Goal: Task Accomplishment & Management: Complete application form

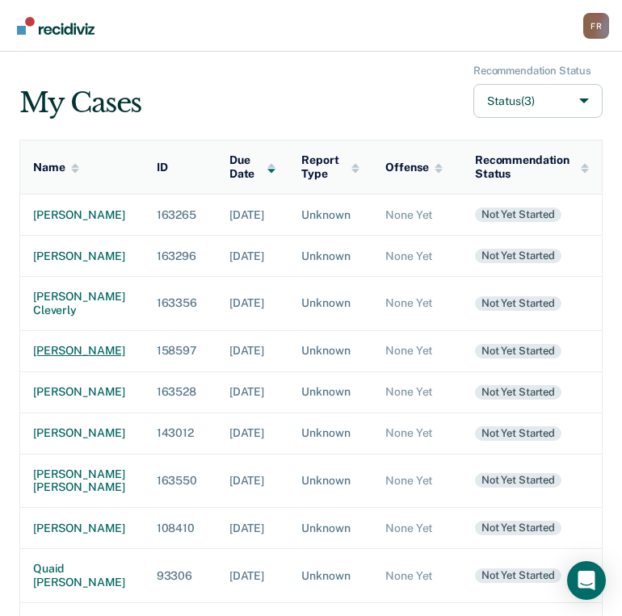
click at [48, 358] on div "[PERSON_NAME]" at bounding box center [82, 351] width 98 height 14
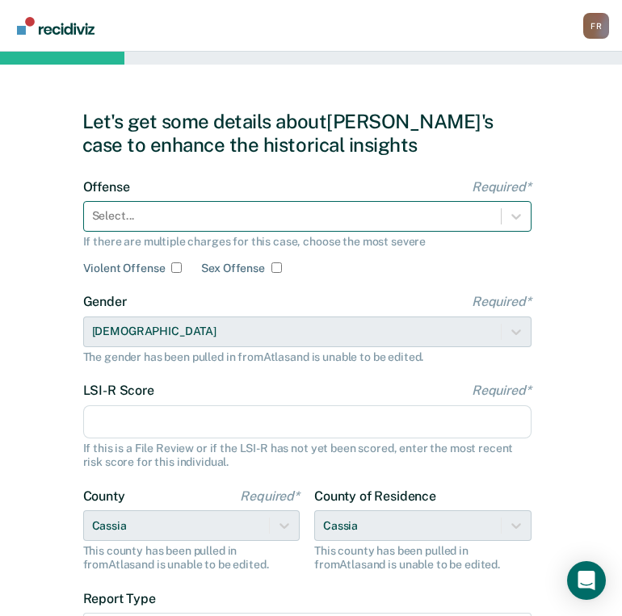
click at [186, 215] on div at bounding box center [292, 215] width 400 height 17
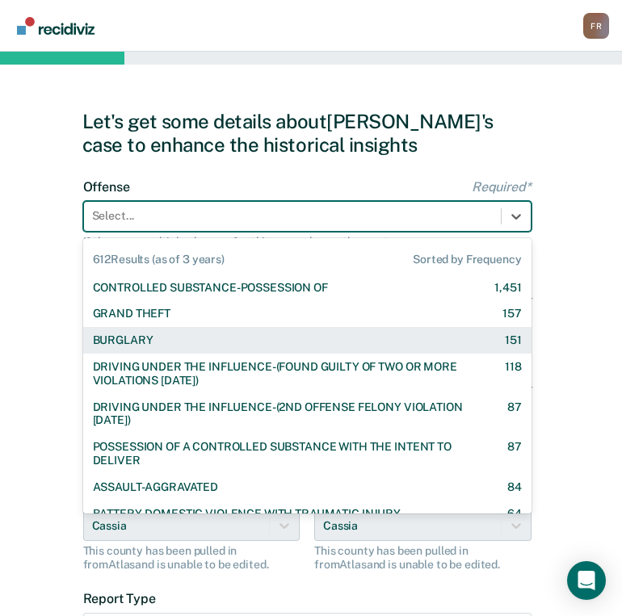
click at [144, 333] on div "BURGLARY" at bounding box center [123, 340] width 61 height 14
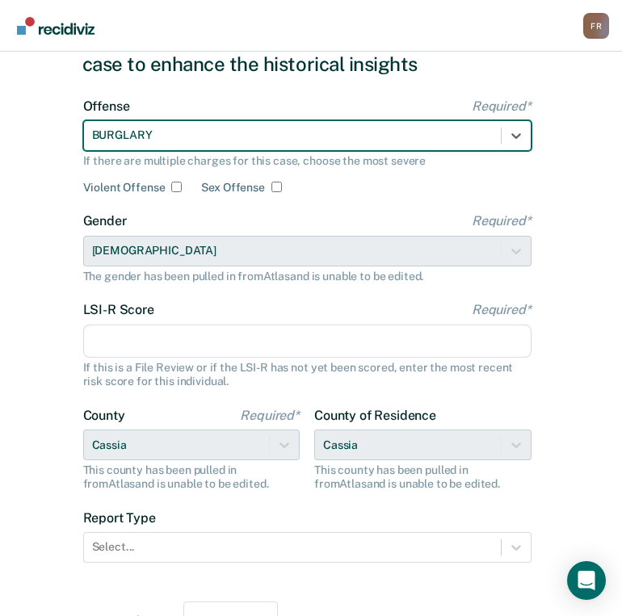
scroll to position [163, 0]
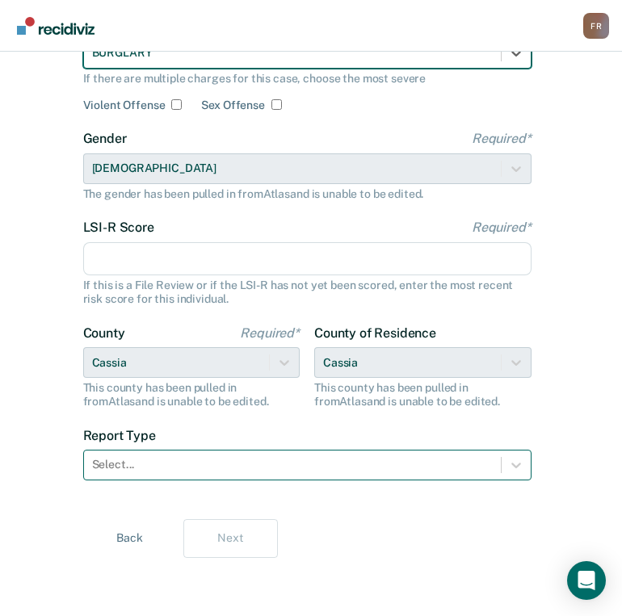
click at [138, 471] on div at bounding box center [292, 464] width 400 height 17
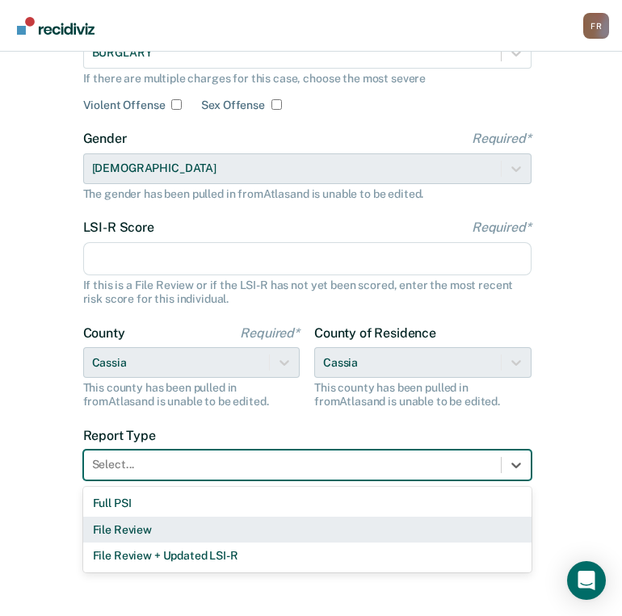
click at [126, 530] on div "File Review" at bounding box center [307, 530] width 448 height 27
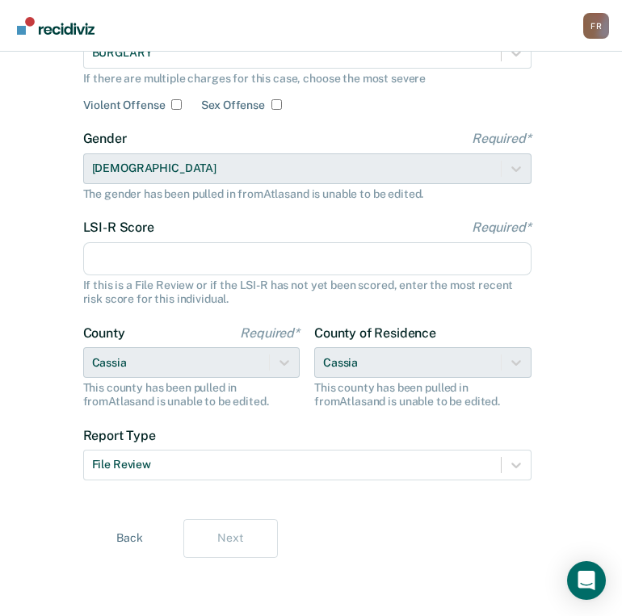
click at [223, 264] on input "LSI-R Score Required*" at bounding box center [307, 259] width 448 height 34
type input "0"
click at [216, 539] on button "Next" at bounding box center [230, 538] width 94 height 39
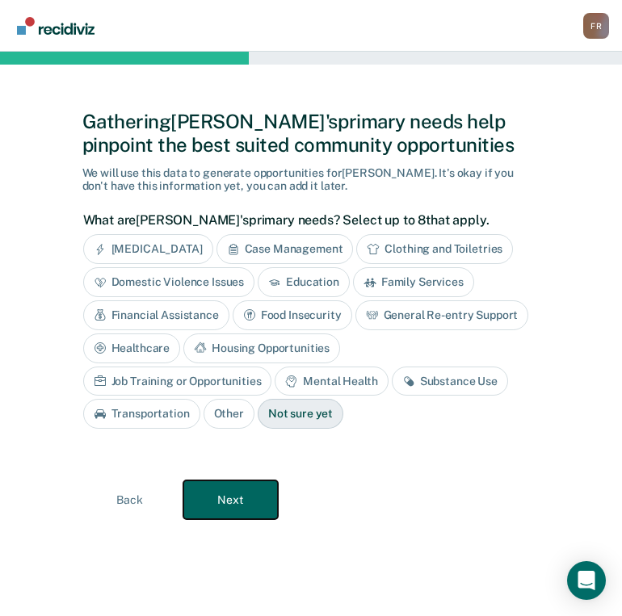
scroll to position [0, 0]
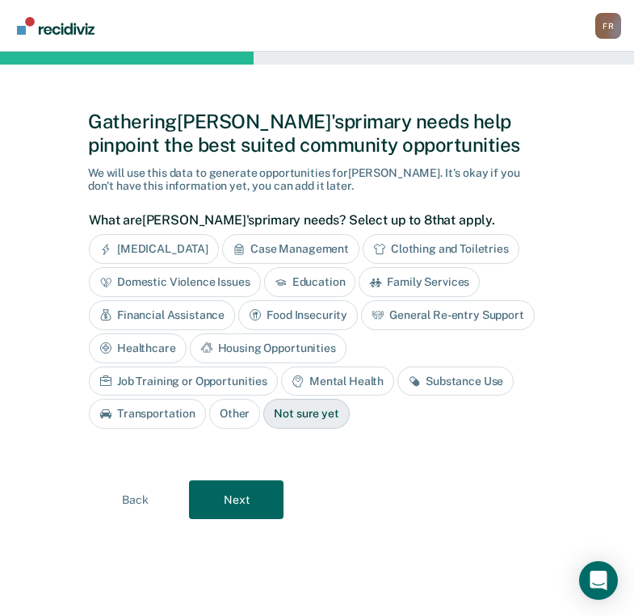
click at [392, 318] on div "General Re-entry Support" at bounding box center [448, 315] width 174 height 30
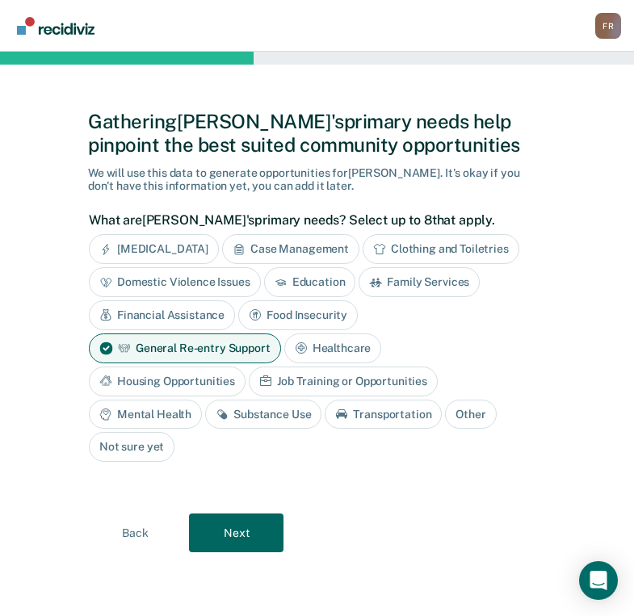
click at [179, 378] on div "Housing Opportunities" at bounding box center [167, 382] width 157 height 30
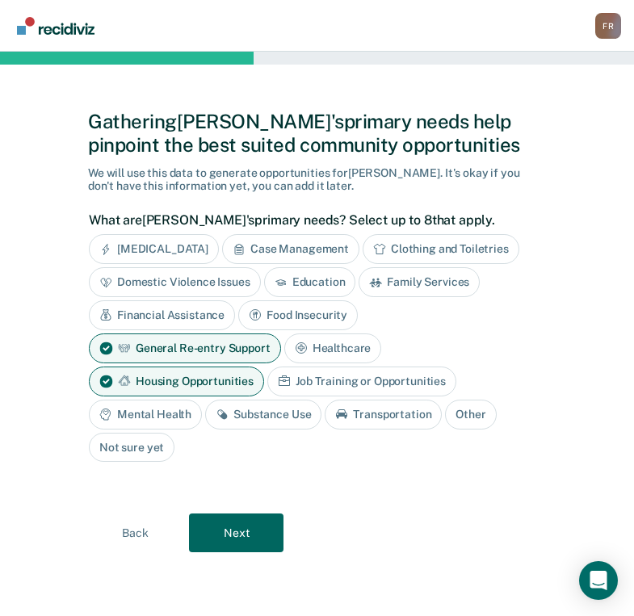
click at [170, 404] on div "Mental Health" at bounding box center [145, 415] width 113 height 30
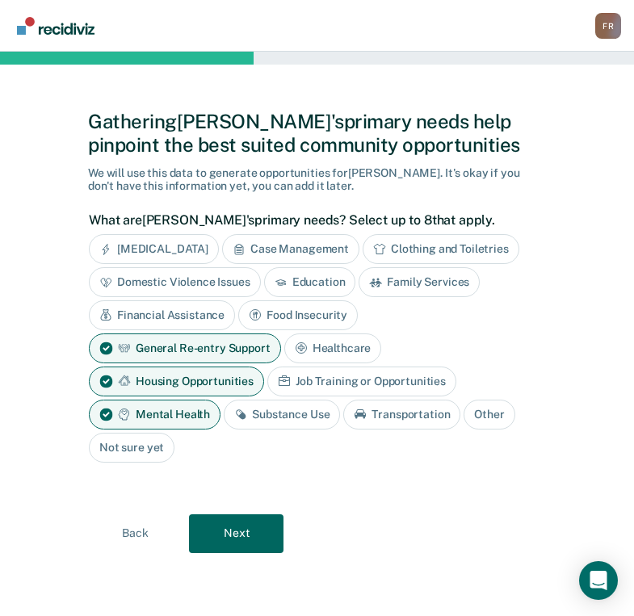
click at [241, 405] on div "Substance Use" at bounding box center [282, 415] width 116 height 30
click at [396, 409] on div "Transportation" at bounding box center [420, 415] width 117 height 30
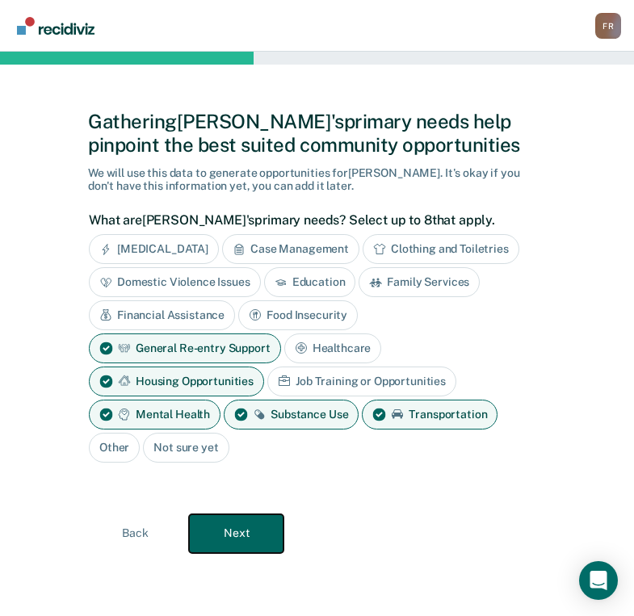
click at [204, 531] on button "Next" at bounding box center [236, 533] width 94 height 39
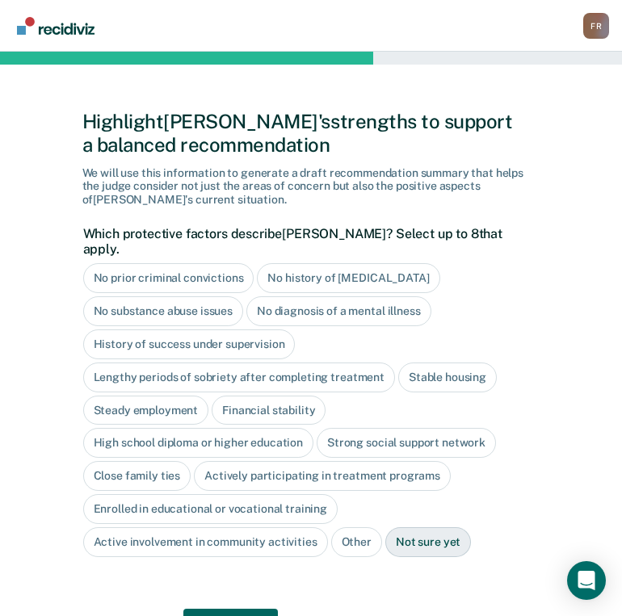
click at [314, 264] on div "No history of [MEDICAL_DATA]" at bounding box center [348, 278] width 182 height 30
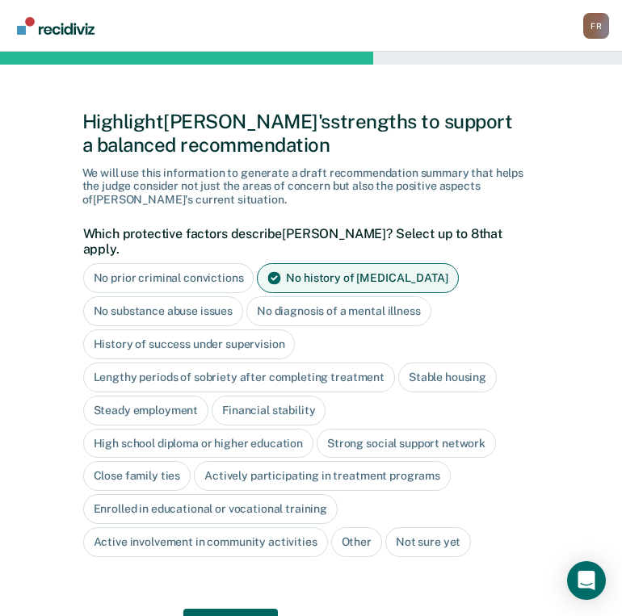
click at [257, 463] on div "Actively participating in treatment programs" at bounding box center [322, 476] width 257 height 30
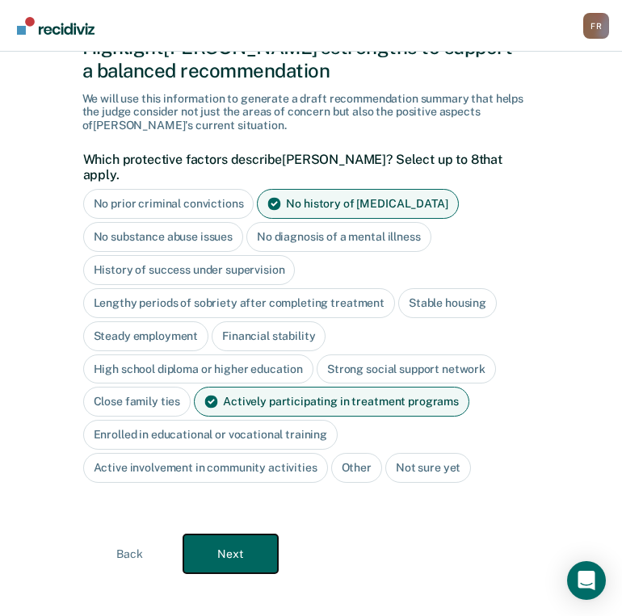
click at [241, 534] on button "Next" at bounding box center [230, 553] width 94 height 39
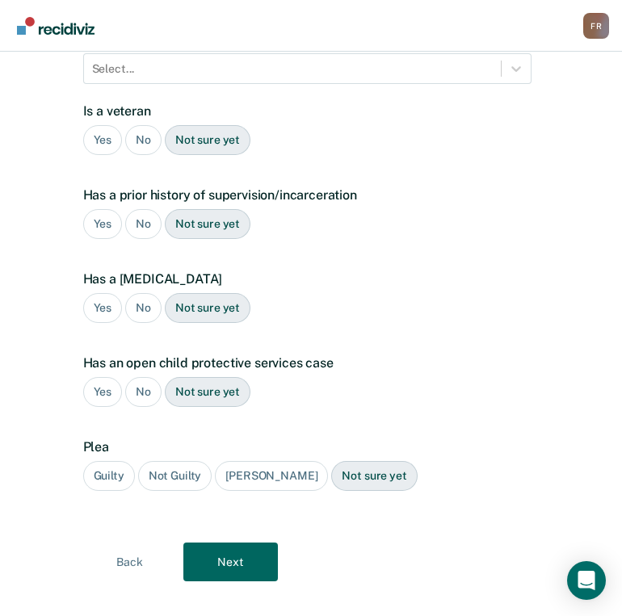
click at [154, 125] on div "No" at bounding box center [143, 140] width 36 height 30
click at [105, 209] on div "Yes" at bounding box center [103, 224] width 40 height 30
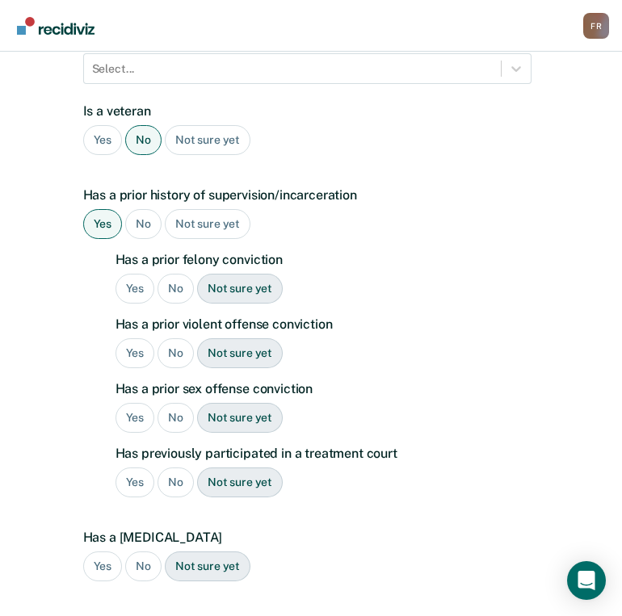
click at [138, 274] on div "Yes" at bounding box center [135, 289] width 40 height 30
click at [176, 338] on div "No" at bounding box center [175, 353] width 36 height 30
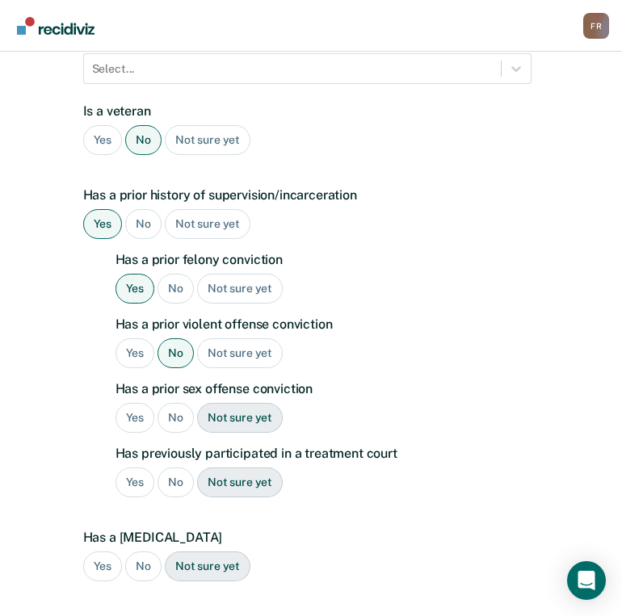
click at [174, 403] on div "No" at bounding box center [175, 418] width 36 height 30
click at [174, 467] on div "No" at bounding box center [175, 482] width 36 height 30
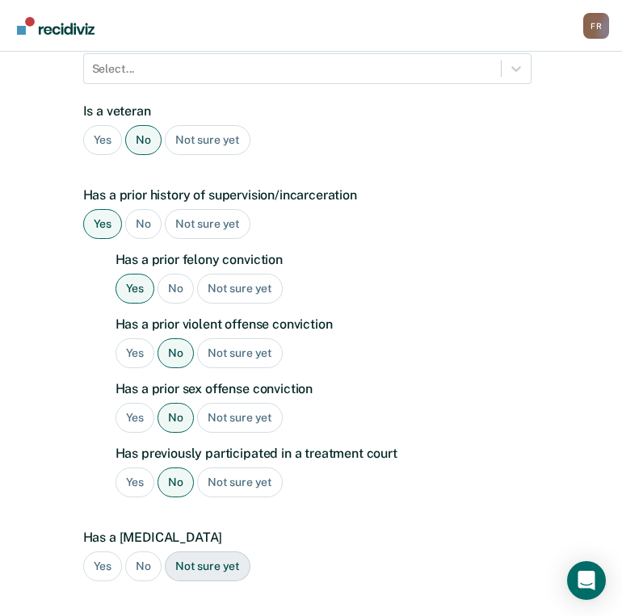
click at [144, 551] on div "No" at bounding box center [143, 566] width 36 height 30
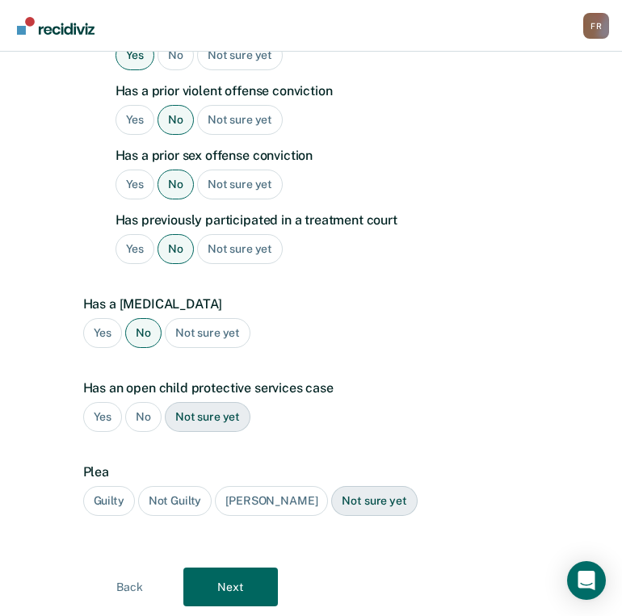
scroll to position [530, 0]
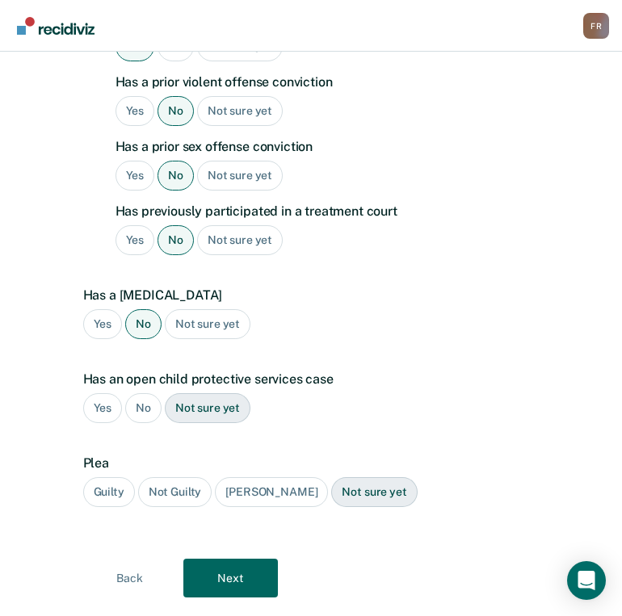
click at [147, 393] on div "No" at bounding box center [143, 408] width 36 height 30
click at [90, 477] on div "Guilty" at bounding box center [109, 492] width 52 height 30
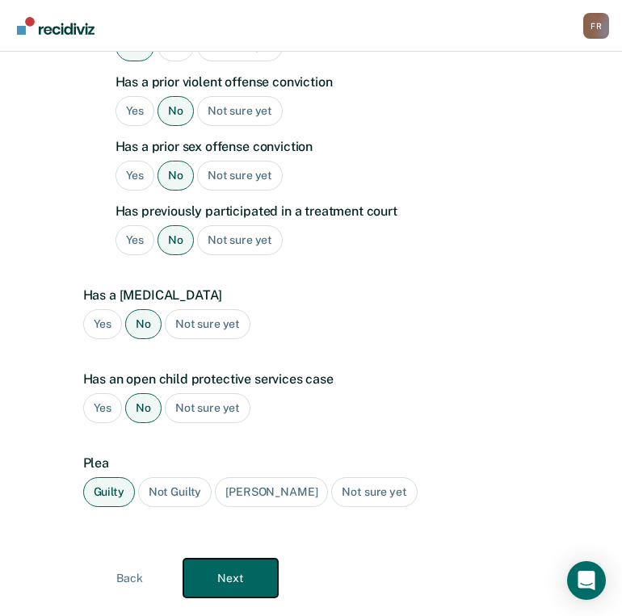
click at [258, 559] on button "Next" at bounding box center [230, 578] width 94 height 39
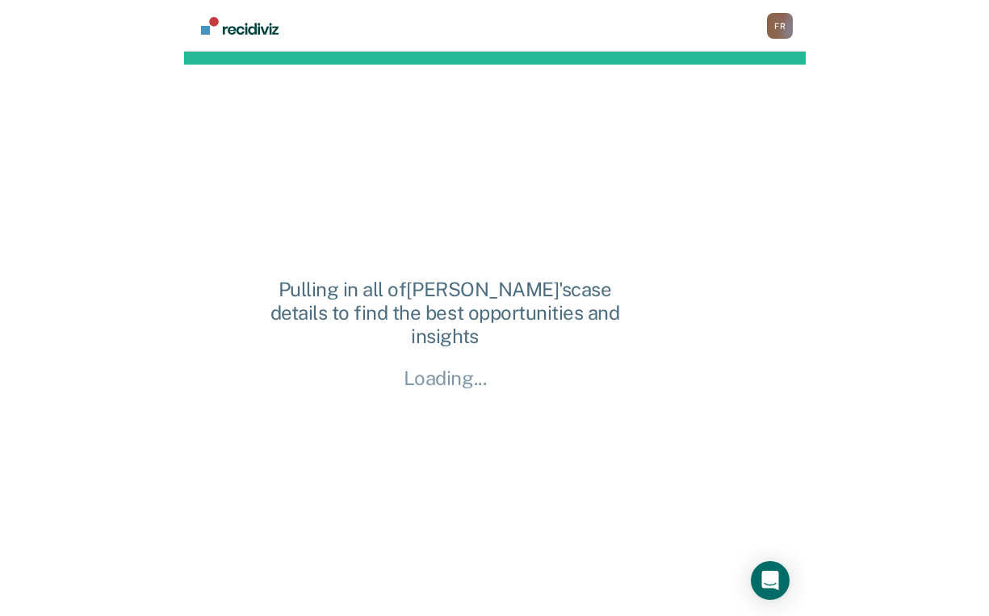
scroll to position [0, 0]
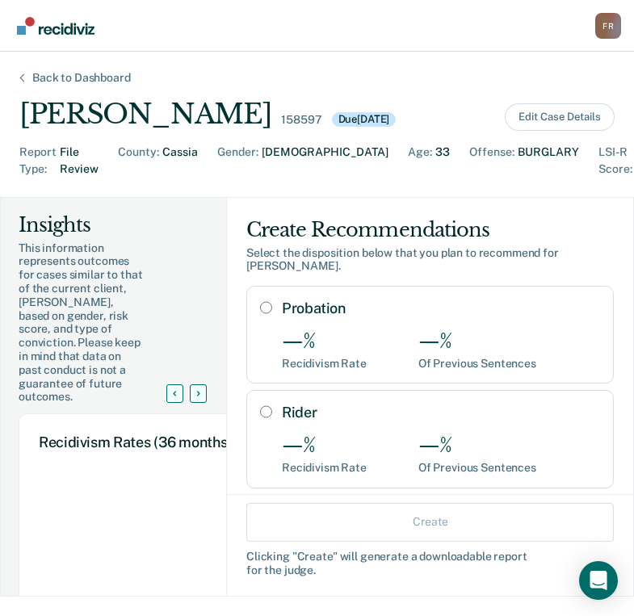
click at [260, 301] on input "Probation" at bounding box center [266, 307] width 12 height 13
radio input "true"
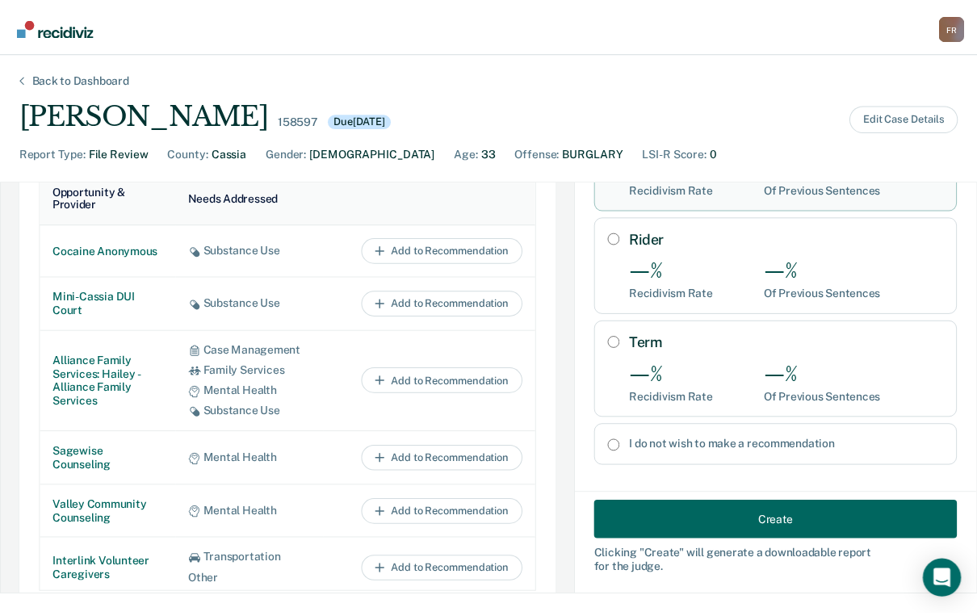
scroll to position [888, 0]
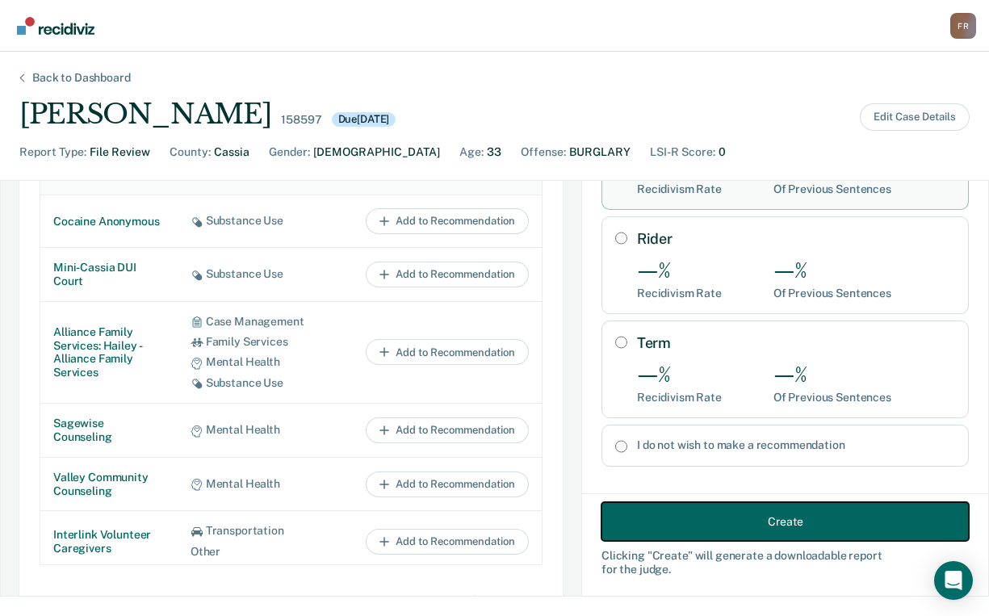
click at [633, 514] on button "Create" at bounding box center [784, 521] width 367 height 39
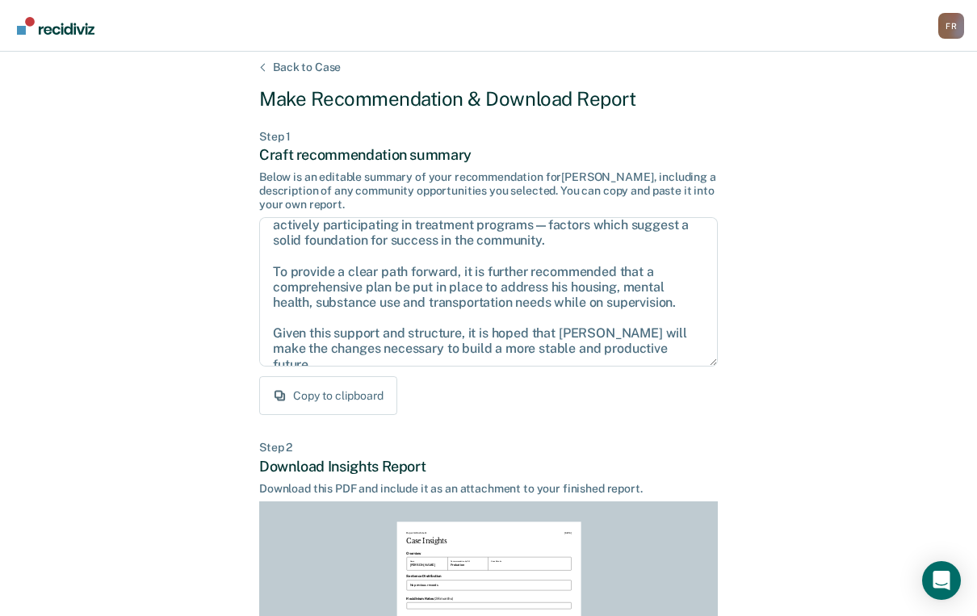
scroll to position [304, 0]
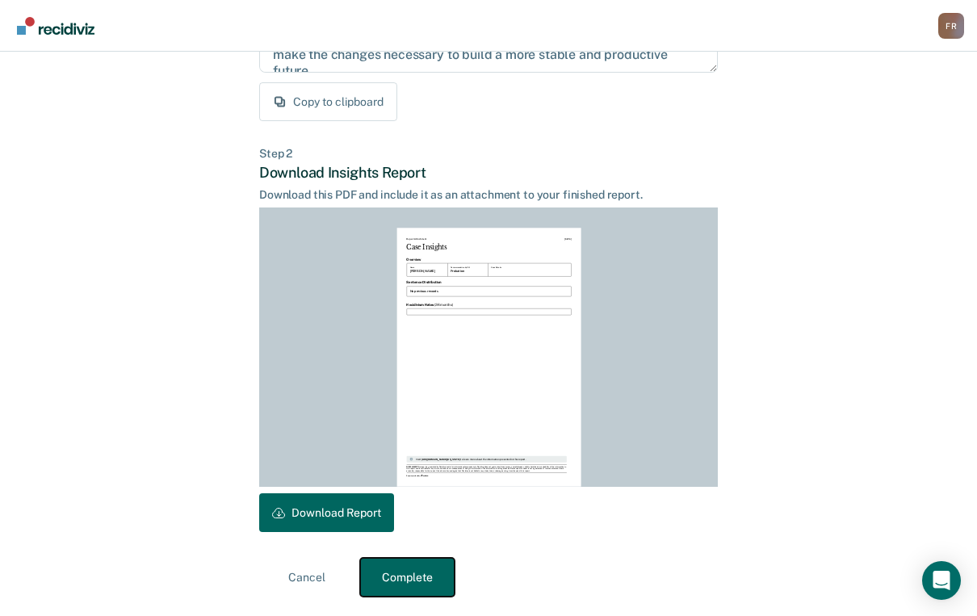
drag, startPoint x: 397, startPoint y: 572, endPoint x: 412, endPoint y: 394, distance: 178.2
click at [399, 568] on button "Complete" at bounding box center [407, 577] width 94 height 39
